Goal: Answer question/provide support

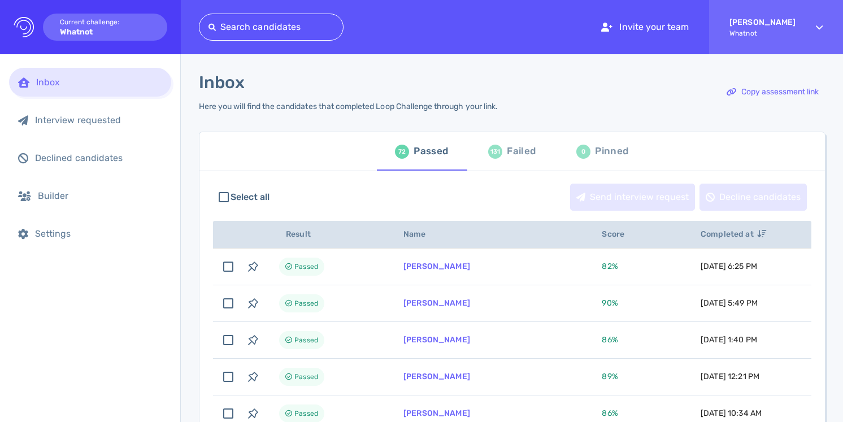
click at [517, 150] on div "Failed" at bounding box center [521, 151] width 29 height 17
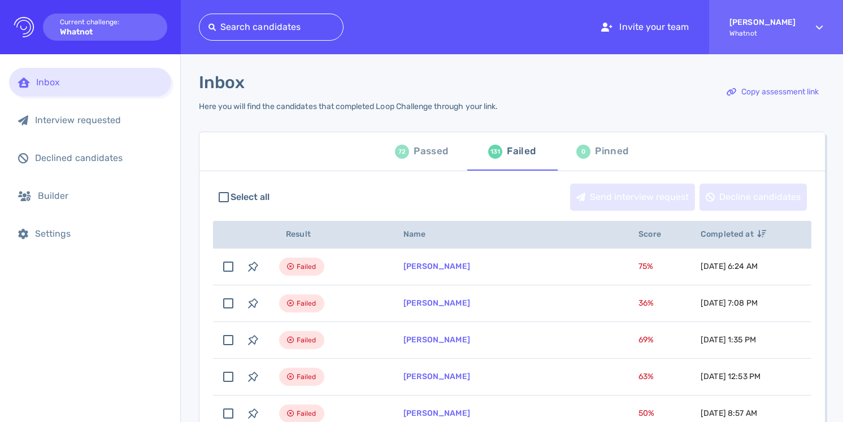
scroll to position [9, 0]
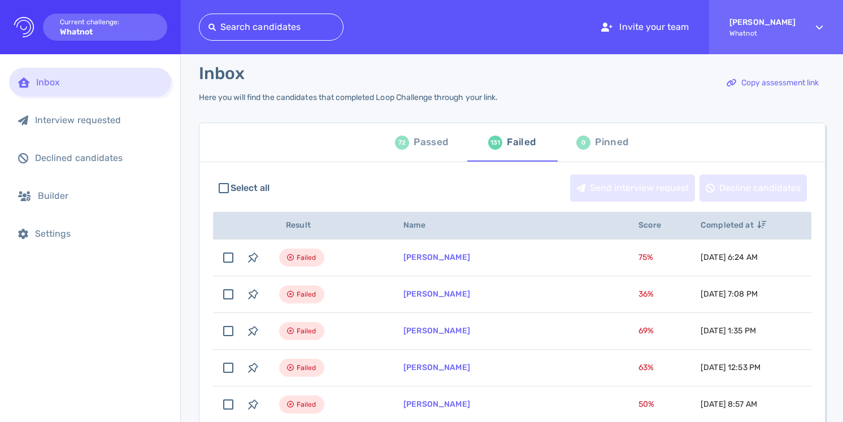
click at [406, 139] on div "72 Passed" at bounding box center [421, 143] width 53 height 32
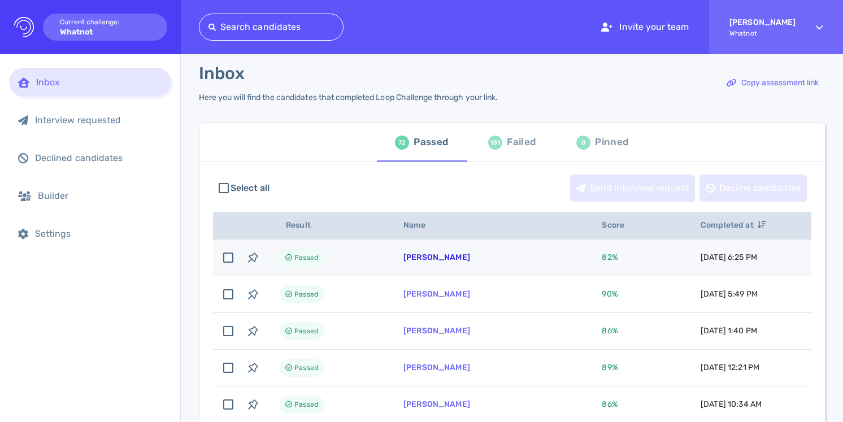
click at [443, 253] on link "[PERSON_NAME]" at bounding box center [436, 257] width 67 height 10
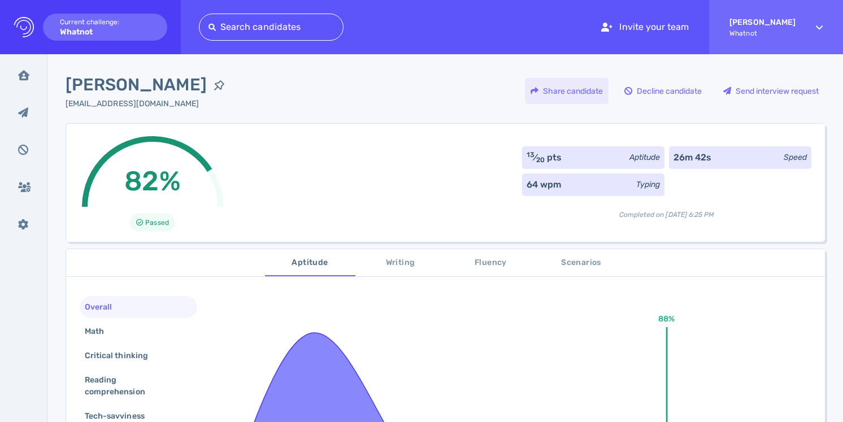
click at [574, 90] on div "Share candidate" at bounding box center [567, 91] width 84 height 26
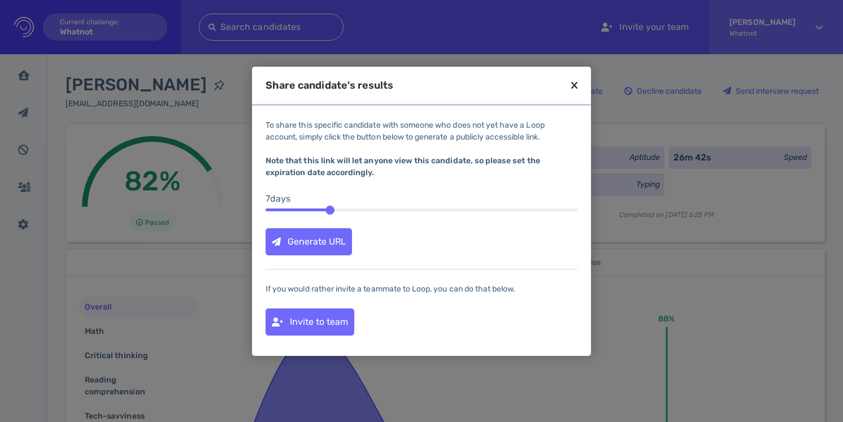
click at [341, 243] on div "Generate URL" at bounding box center [308, 242] width 85 height 26
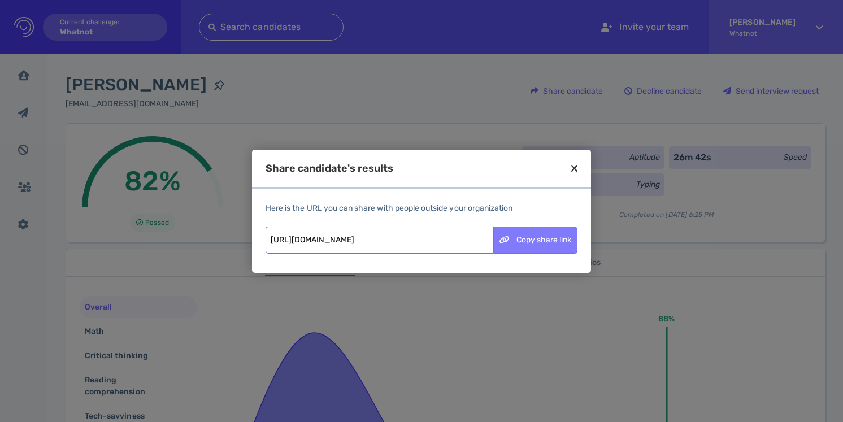
click at [542, 242] on div "Copy share link" at bounding box center [535, 240] width 83 height 26
click at [574, 168] on icon at bounding box center [574, 168] width 6 height 10
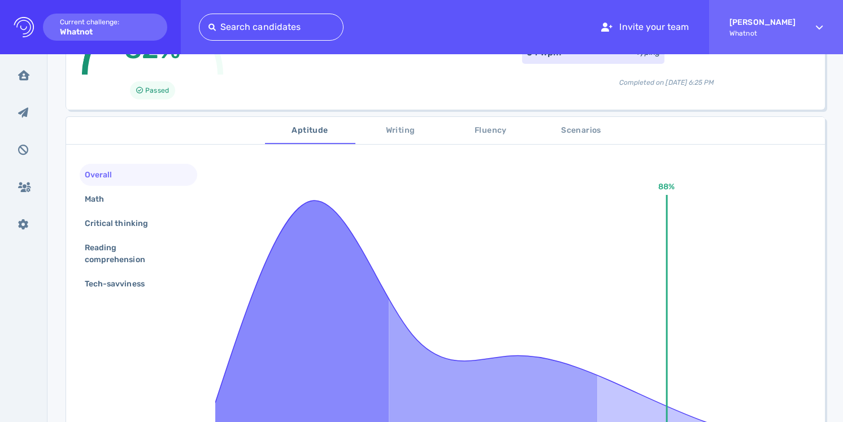
scroll to position [130, 0]
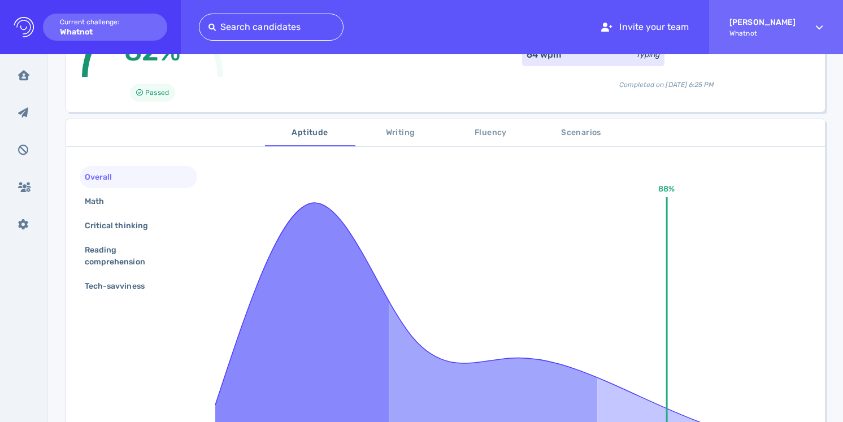
click at [571, 134] on span "Scenarios" at bounding box center [581, 133] width 77 height 14
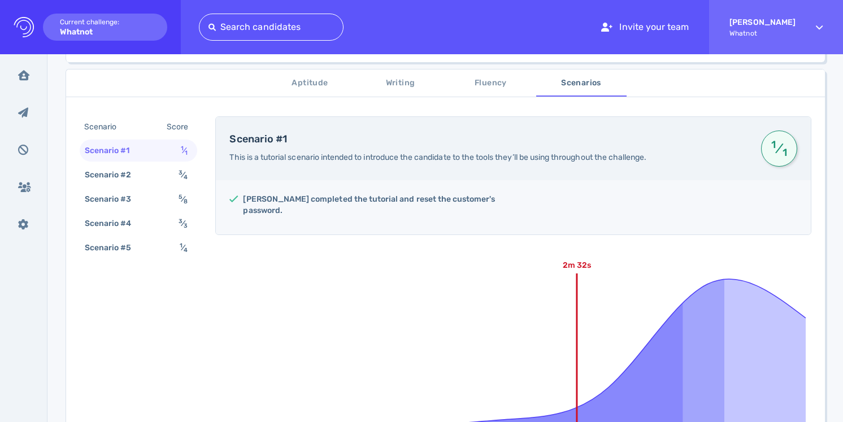
scroll to position [98, 0]
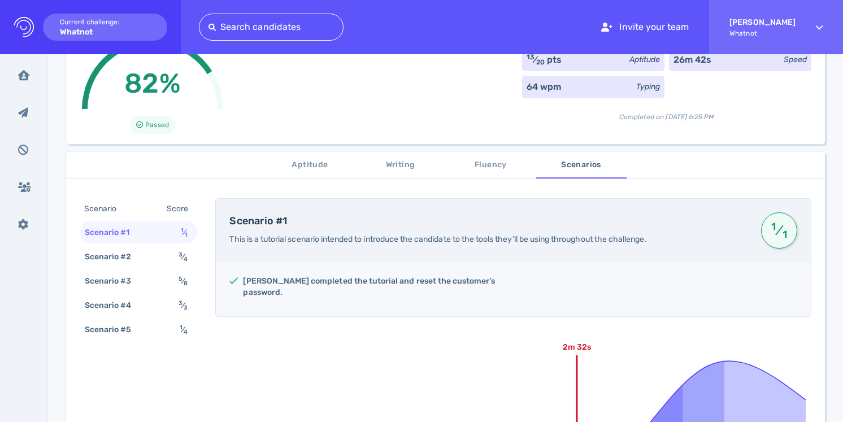
click at [402, 167] on span "Writing" at bounding box center [400, 165] width 77 height 14
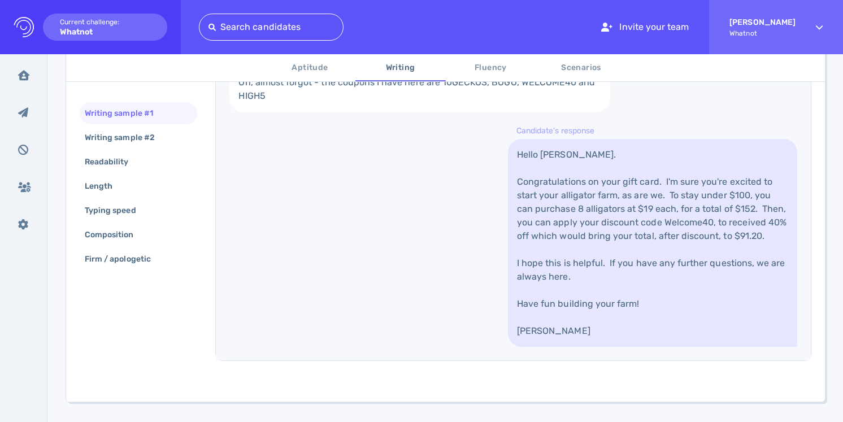
scroll to position [444, 0]
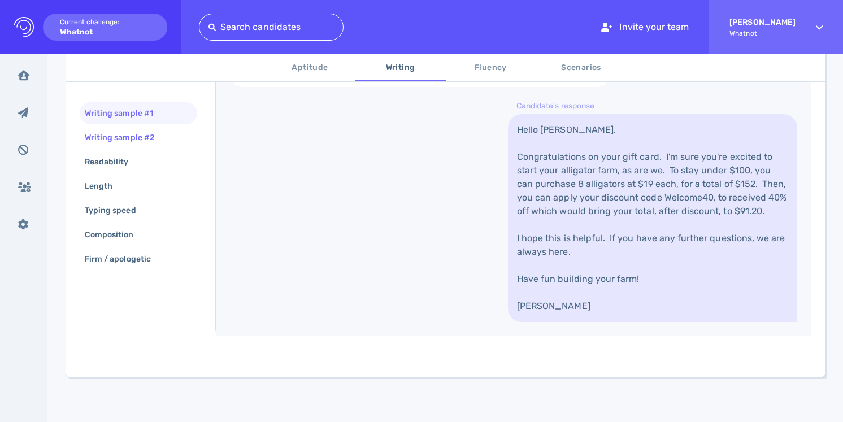
click at [138, 133] on div "Writing sample #2" at bounding box center [125, 137] width 86 height 16
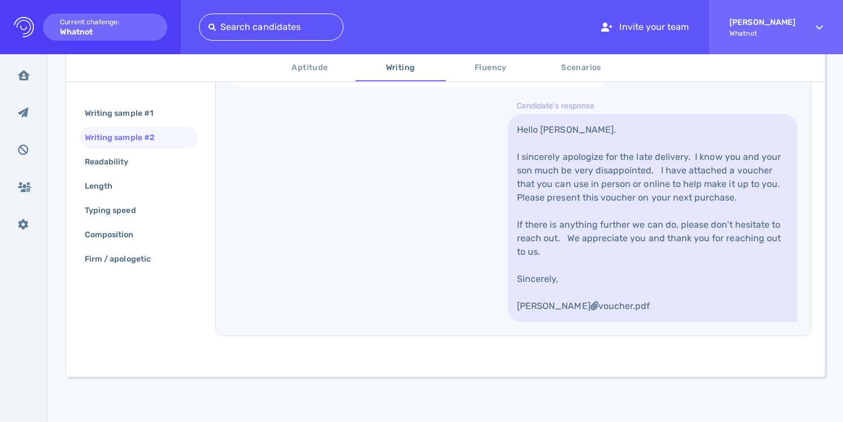
scroll to position [621, 0]
